Goal: Task Accomplishment & Management: Use online tool/utility

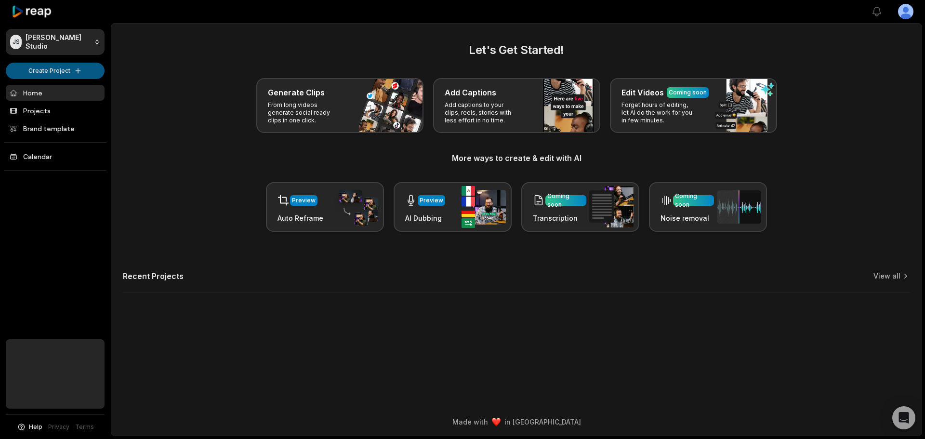
click at [85, 71] on html "JS Jensen's Studio Create Project Home Projects Brand template Calendar Help Pr…" at bounding box center [462, 219] width 925 height 439
click at [55, 93] on link "Create Clips" at bounding box center [55, 90] width 94 height 16
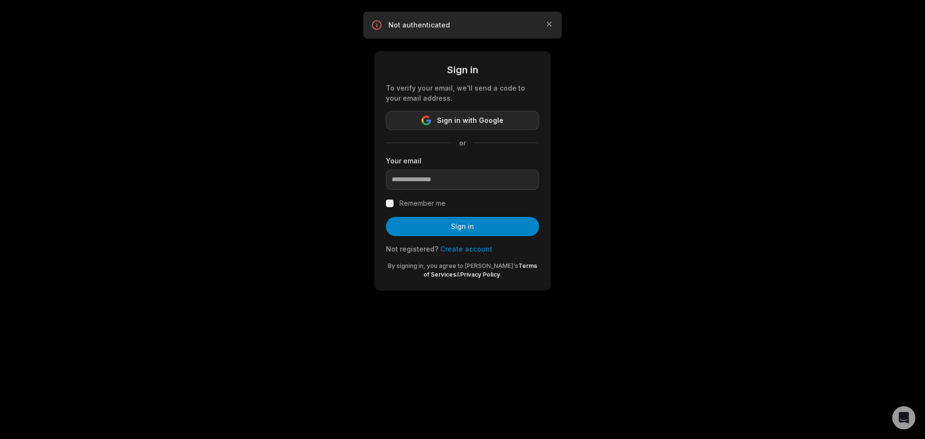
click at [498, 115] on span "Sign in with Google" at bounding box center [470, 121] width 67 height 12
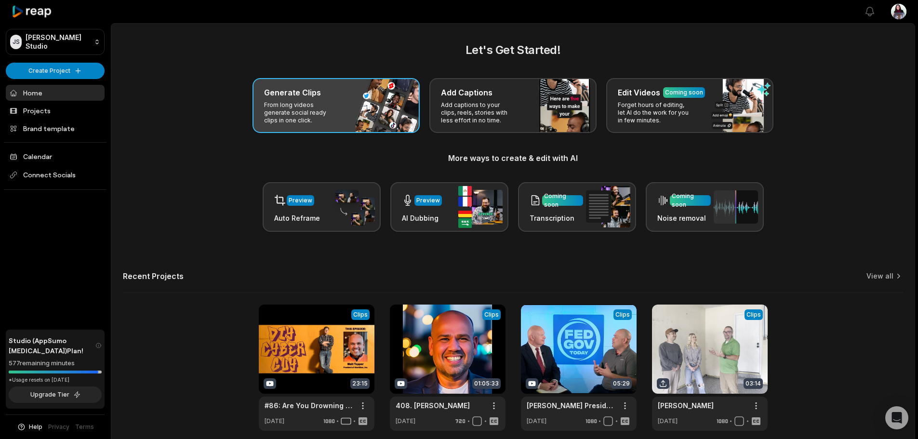
click at [357, 118] on div "Generate Clips From long videos generate social ready clips in one click." at bounding box center [336, 105] width 167 height 55
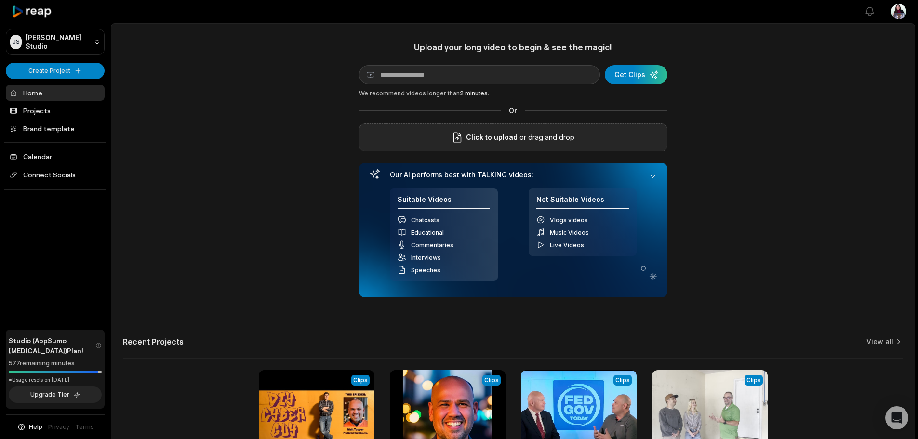
click at [597, 128] on div "Click to upload or drag and drop" at bounding box center [513, 137] width 308 height 28
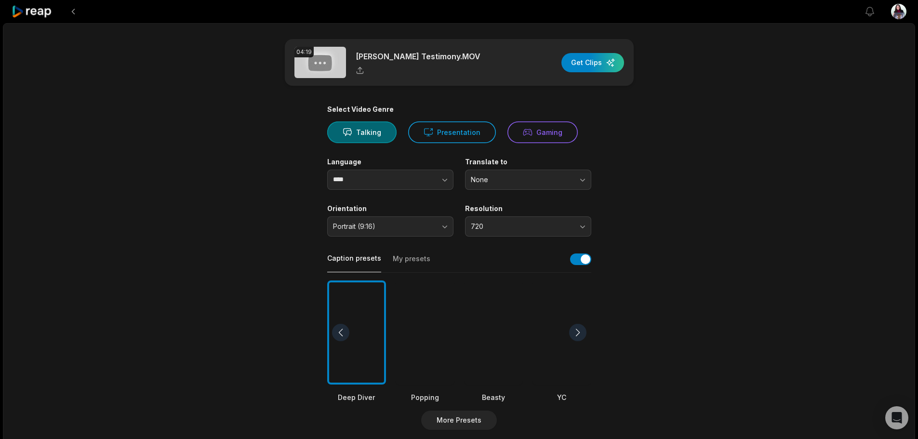
click at [404, 260] on button "My presets" at bounding box center [412, 263] width 38 height 18
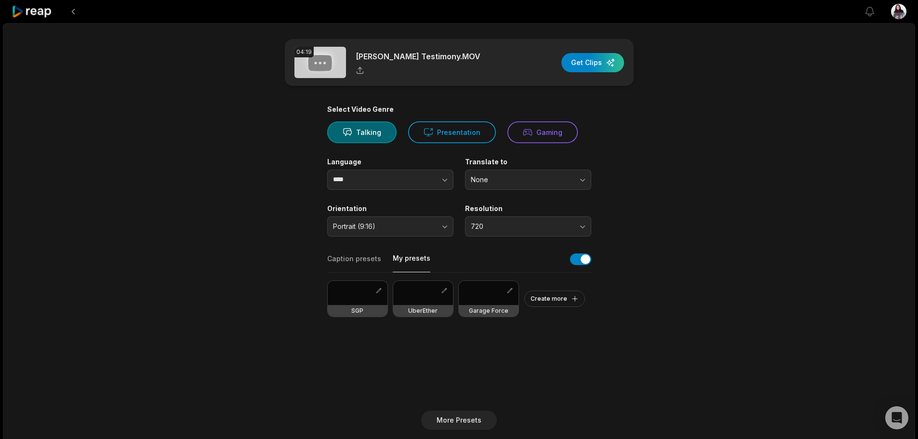
click at [492, 306] on div "Garage Force" at bounding box center [489, 311] width 60 height 12
click at [388, 224] on span "Portrait (9:16)" at bounding box center [383, 226] width 101 height 9
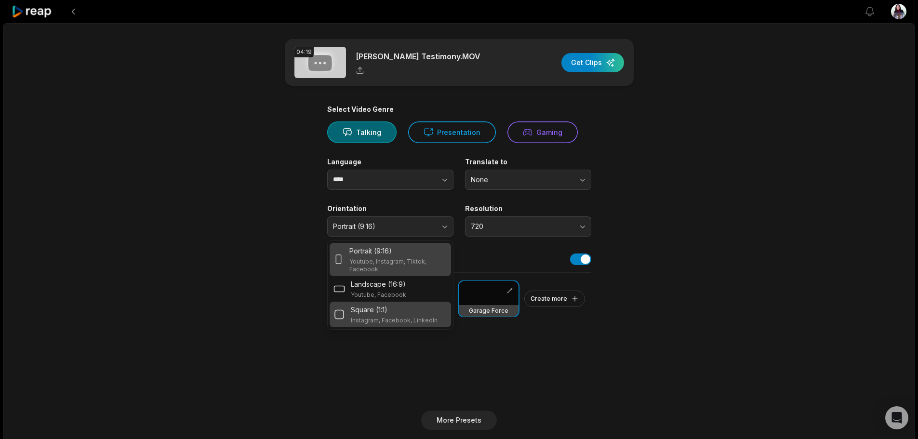
click at [399, 309] on div "Square (1:1)" at bounding box center [394, 310] width 87 height 10
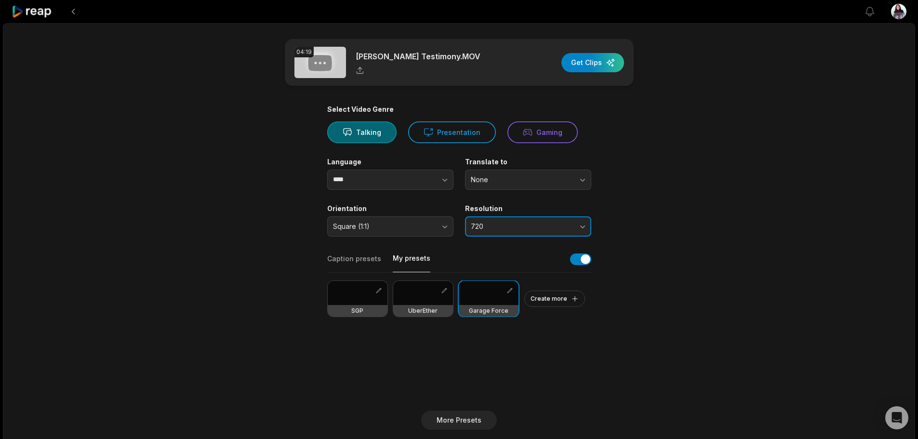
click at [533, 222] on span "720" at bounding box center [521, 226] width 101 height 9
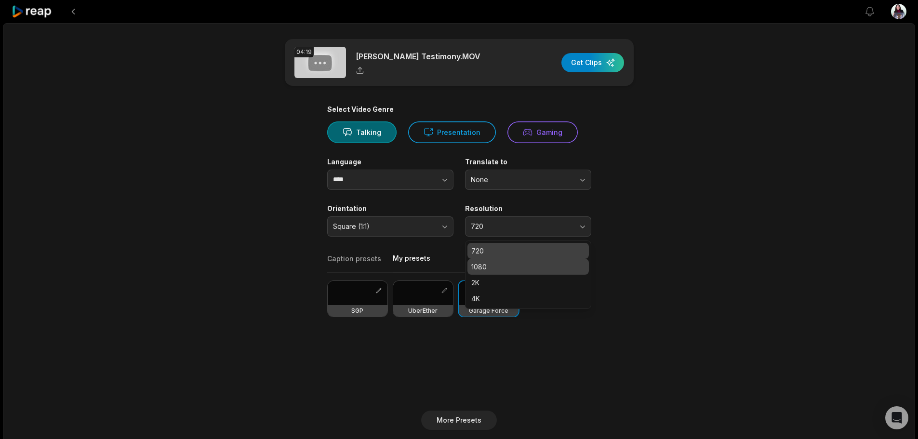
click at [514, 269] on p "1080" at bounding box center [528, 267] width 114 height 10
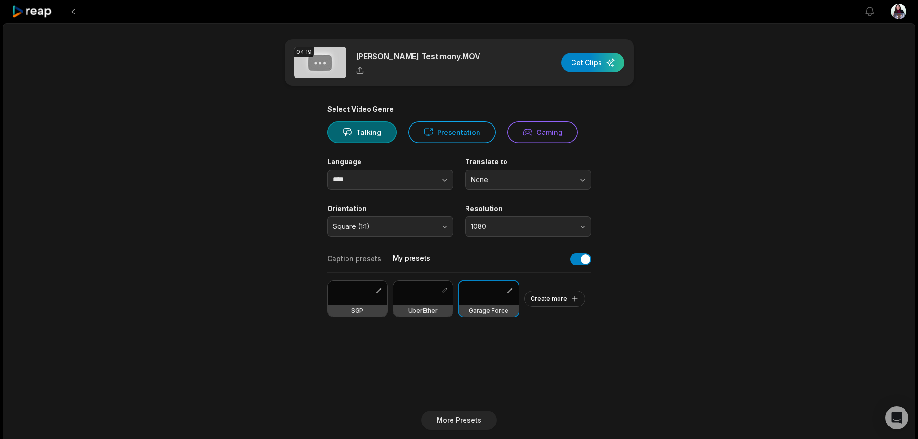
click at [613, 279] on main "04:19 Arnold Testimony.MOV Get Clips Select Video Genre Talking Presentation Ga…" at bounding box center [459, 332] width 466 height 586
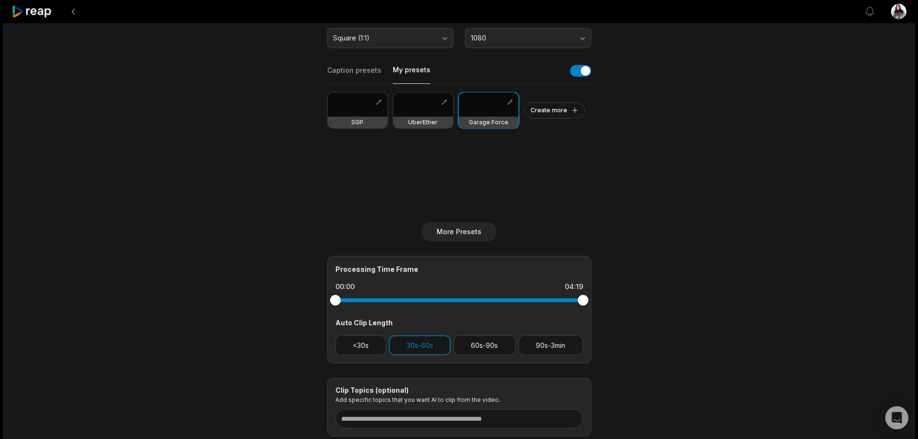
scroll to position [193, 0]
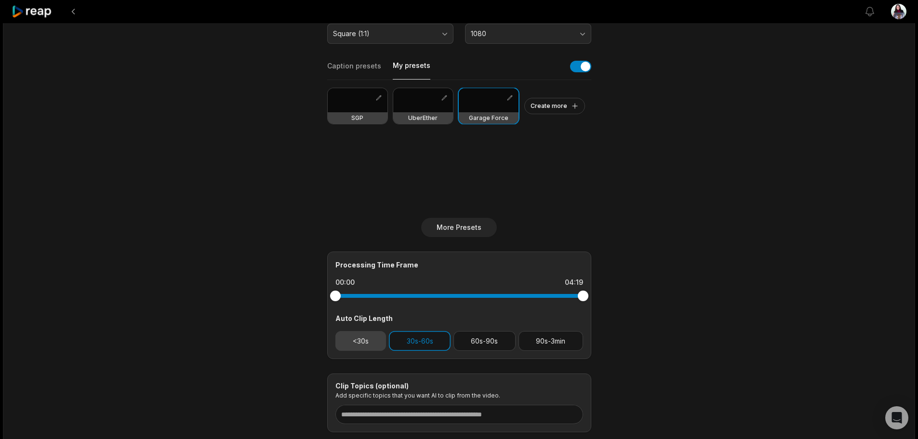
click at [352, 344] on button "<30s" at bounding box center [360, 341] width 51 height 20
click at [413, 338] on button "30s-60s" at bounding box center [420, 341] width 62 height 20
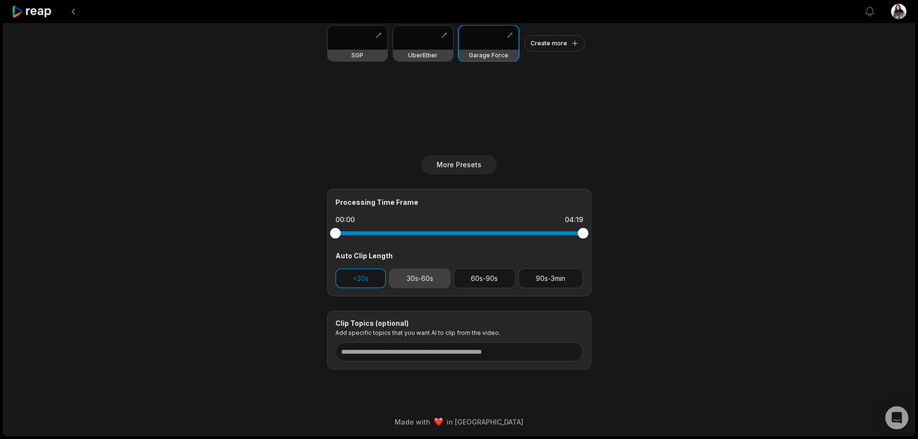
click at [425, 284] on button "30s-60s" at bounding box center [420, 278] width 62 height 20
drag, startPoint x: 416, startPoint y: 272, endPoint x: 508, endPoint y: 290, distance: 93.8
click at [416, 272] on button "30s-60s" at bounding box center [420, 278] width 62 height 20
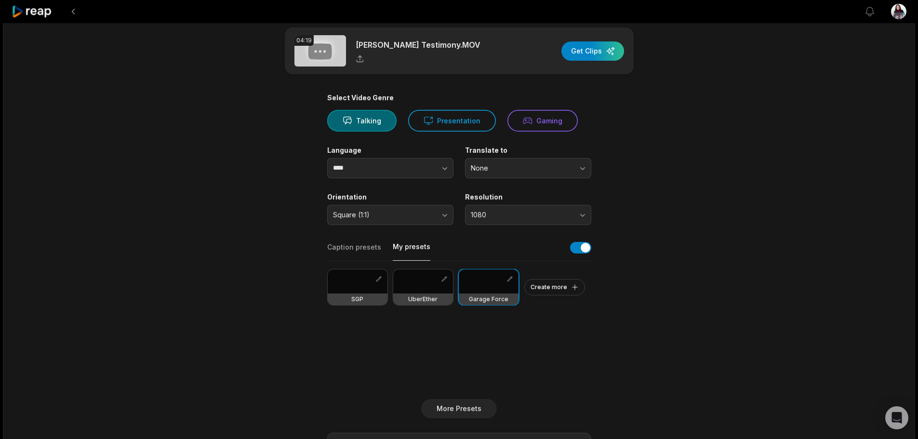
scroll to position [0, 0]
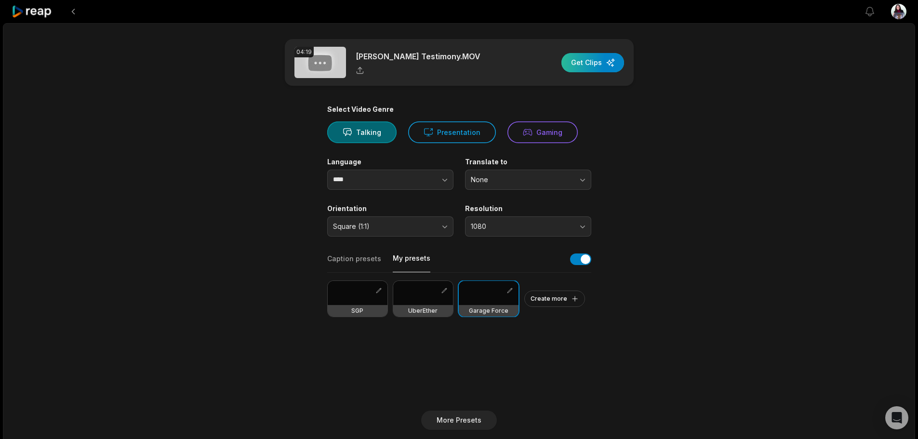
click at [611, 69] on div "button" at bounding box center [592, 62] width 63 height 19
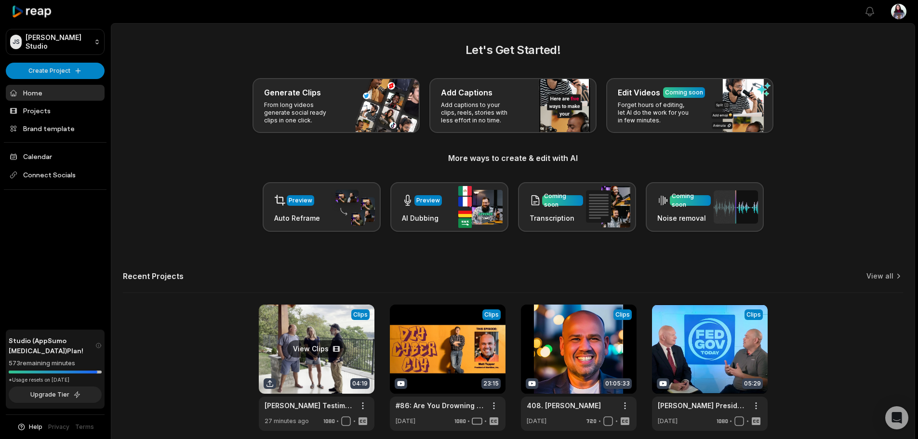
click at [320, 350] on link at bounding box center [317, 368] width 116 height 126
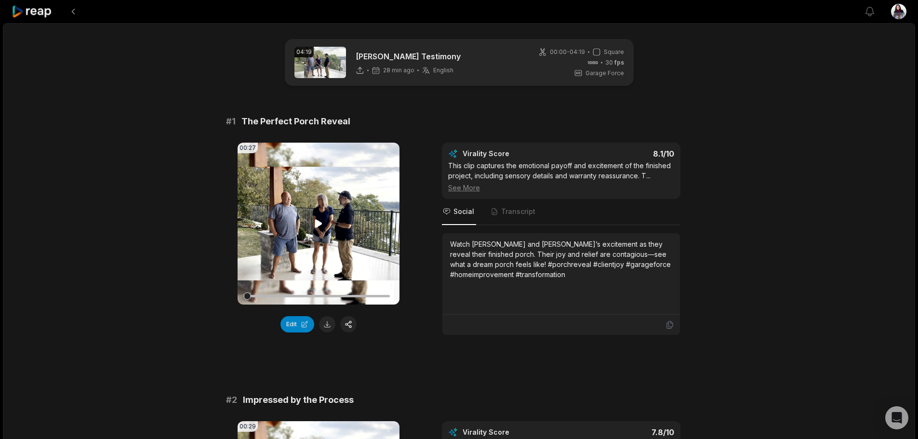
click at [312, 228] on video "Your browser does not support mp4 format." at bounding box center [319, 224] width 162 height 162
click at [325, 330] on button at bounding box center [327, 324] width 16 height 16
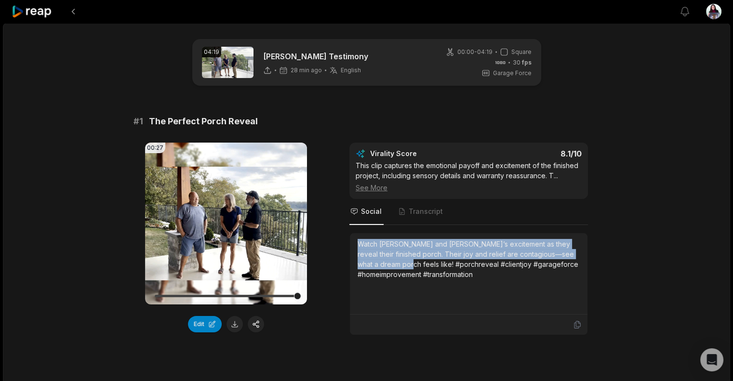
drag, startPoint x: 358, startPoint y: 238, endPoint x: 389, endPoint y: 260, distance: 38.3
click at [389, 260] on div "Watch [PERSON_NAME] and [PERSON_NAME]’s excitement as they reveal their finishe…" at bounding box center [469, 273] width 238 height 81
copy div "Watch Lindy and Leanne’s excitement as they reveal their finished porch. Their …"
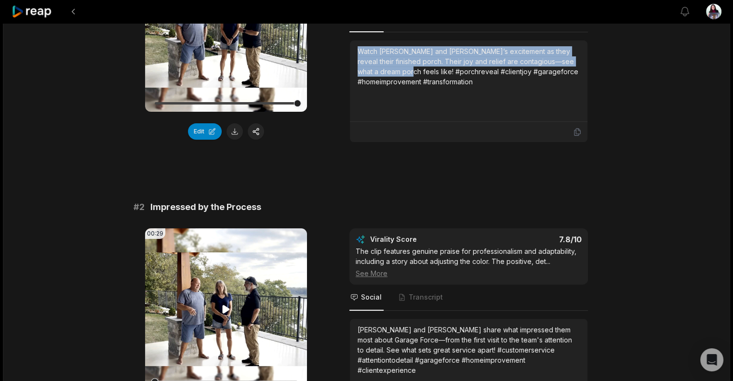
click at [238, 290] on video "Your browser does not support mp4 format." at bounding box center [226, 309] width 162 height 162
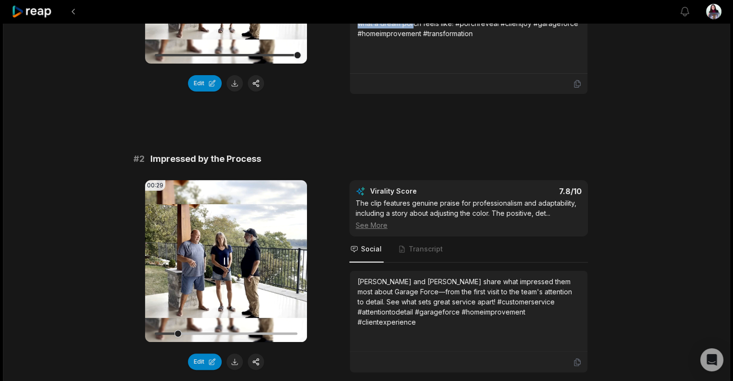
scroll to position [289, 0]
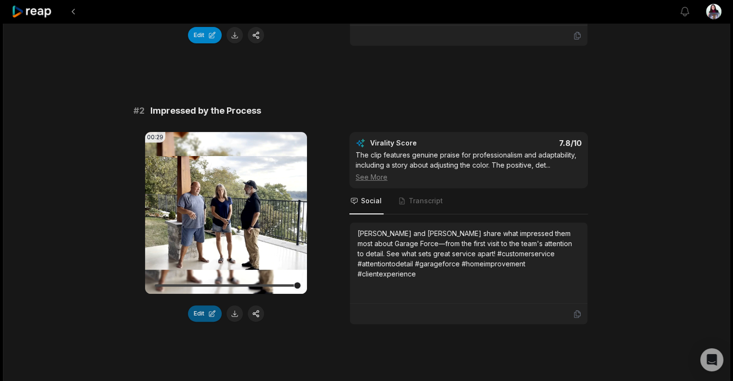
click at [212, 316] on button "Edit" at bounding box center [205, 314] width 34 height 16
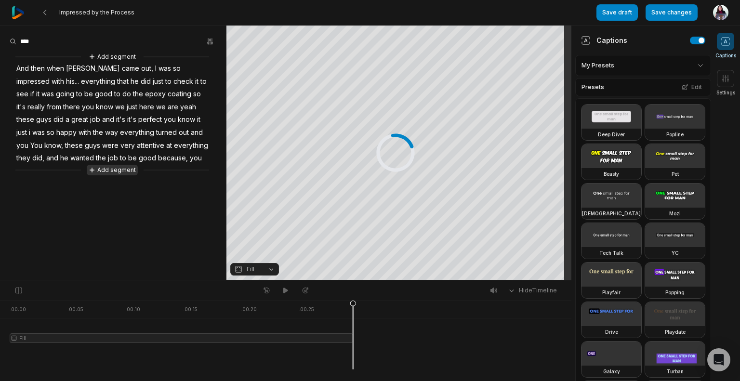
click at [120, 172] on button "Add segment" at bounding box center [112, 170] width 51 height 11
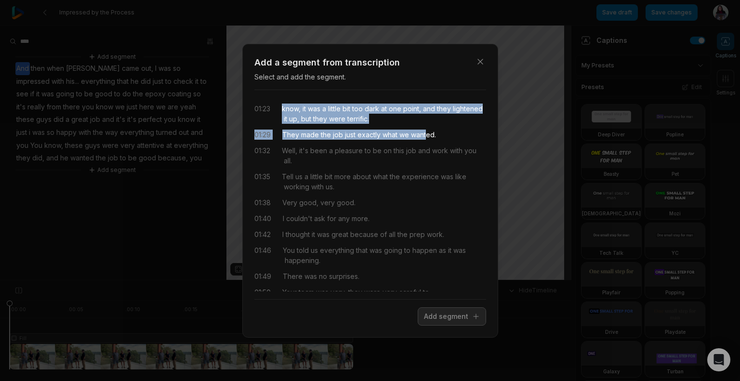
click at [276, 106] on div "01:23 know, it was a little bit too dark at one point, and they lightened it up…" at bounding box center [370, 195] width 232 height 194
click at [470, 314] on button "Add segment" at bounding box center [452, 316] width 68 height 18
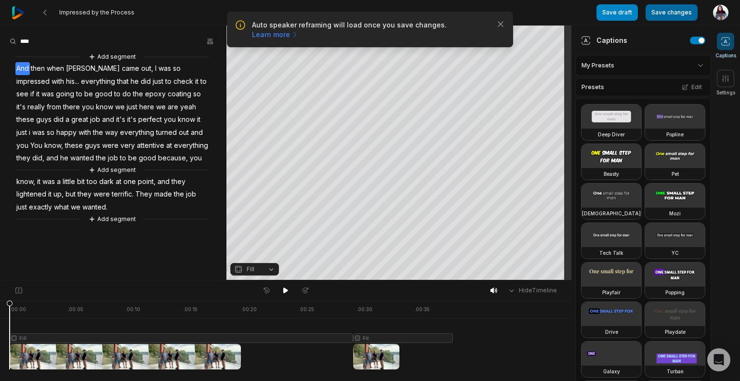
click at [673, 10] on button "Save changes" at bounding box center [672, 12] width 52 height 16
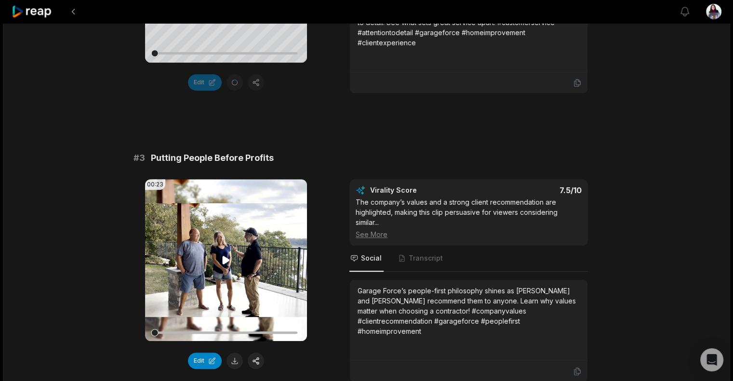
scroll to position [530, 0]
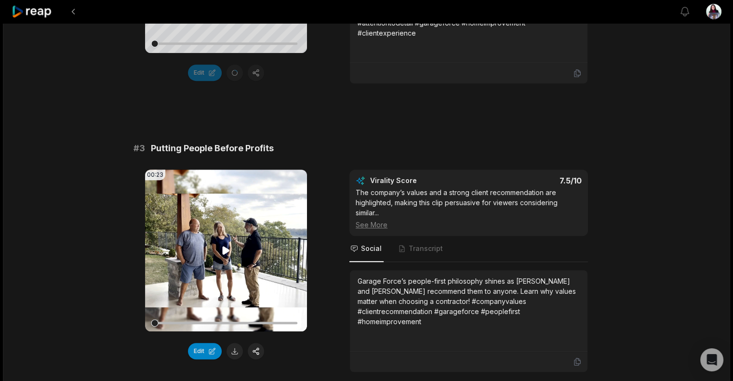
click at [226, 252] on icon at bounding box center [226, 251] width 12 height 12
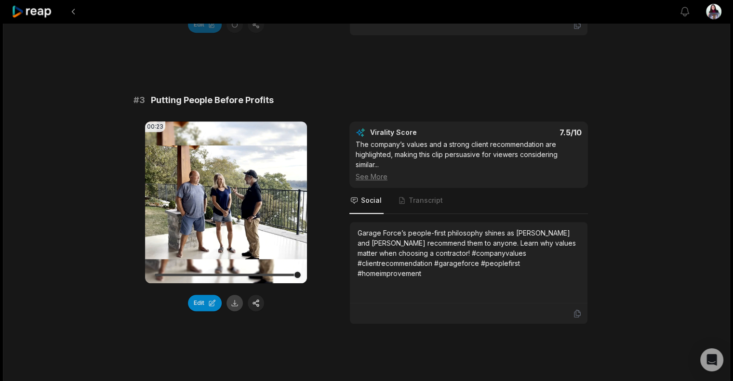
click at [237, 304] on button at bounding box center [234, 303] width 16 height 16
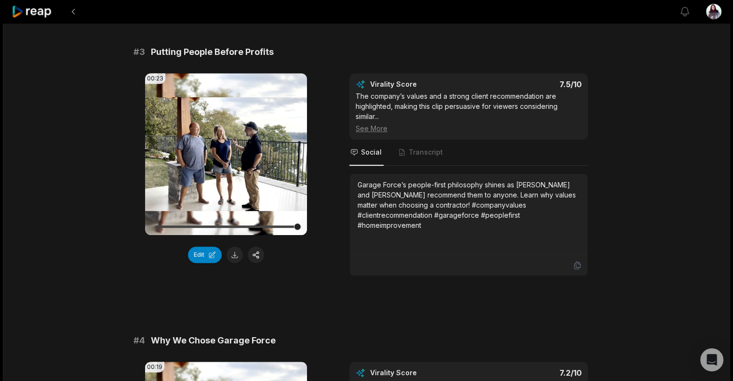
scroll to position [819, 0]
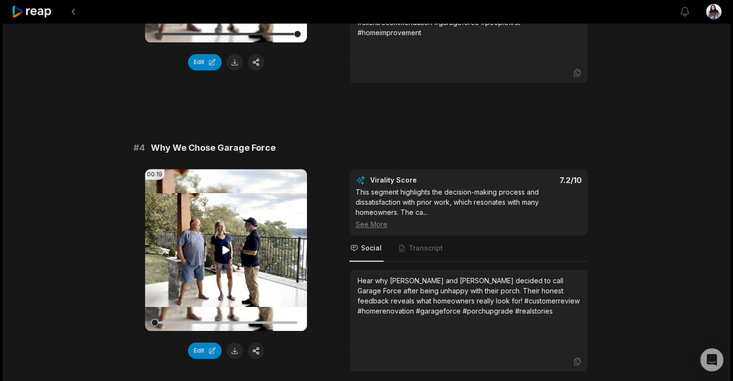
click at [234, 250] on video "Your browser does not support mp4 format." at bounding box center [226, 250] width 162 height 162
click at [225, 247] on icon at bounding box center [226, 250] width 12 height 12
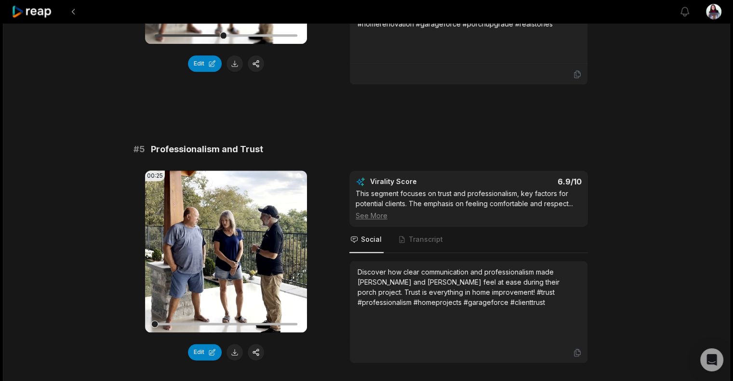
scroll to position [1108, 0]
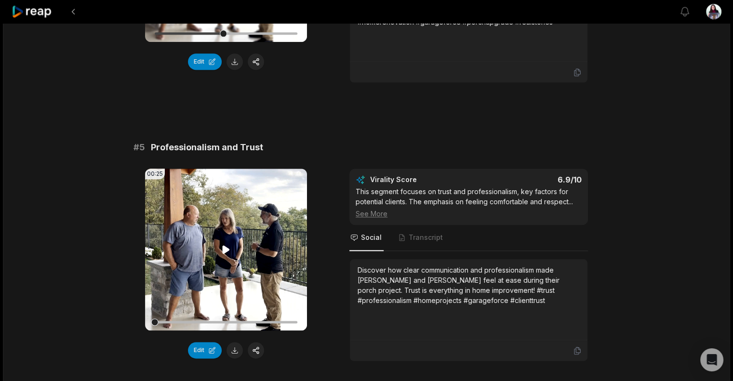
click at [226, 247] on icon at bounding box center [226, 249] width 7 height 8
click at [239, 348] on button at bounding box center [234, 350] width 16 height 16
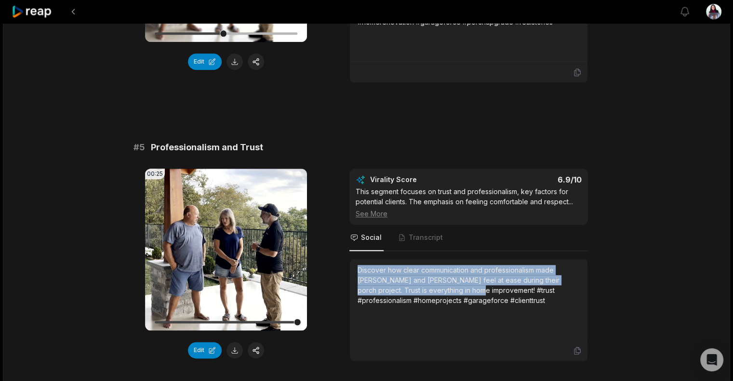
drag, startPoint x: 353, startPoint y: 264, endPoint x: 430, endPoint y: 284, distance: 80.1
click at [430, 284] on div "Discover how clear communication and professionalism made [PERSON_NAME] and [PE…" at bounding box center [469, 299] width 238 height 81
copy div "Discover how clear communication and professionalism made Lindy and Leanne feel…"
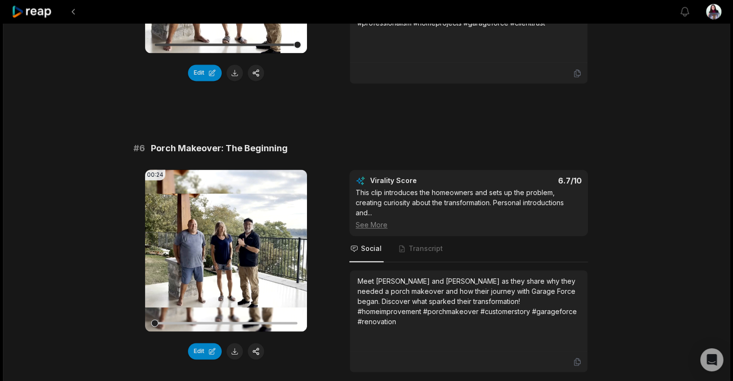
scroll to position [1446, 0]
